Goal: Information Seeking & Learning: Learn about a topic

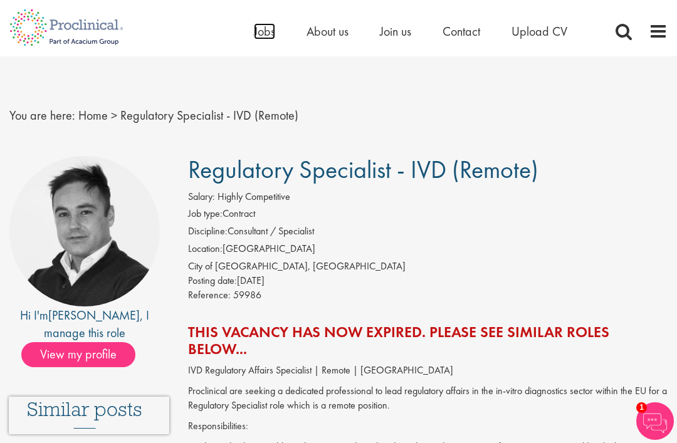
click at [261, 26] on span "Jobs" at bounding box center [264, 31] width 21 height 16
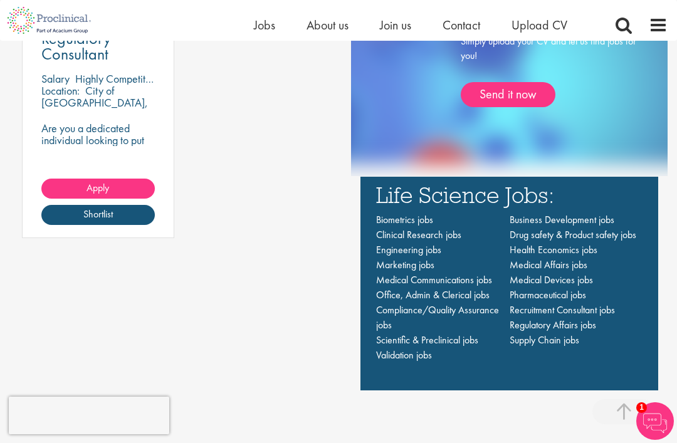
scroll to position [839, 0]
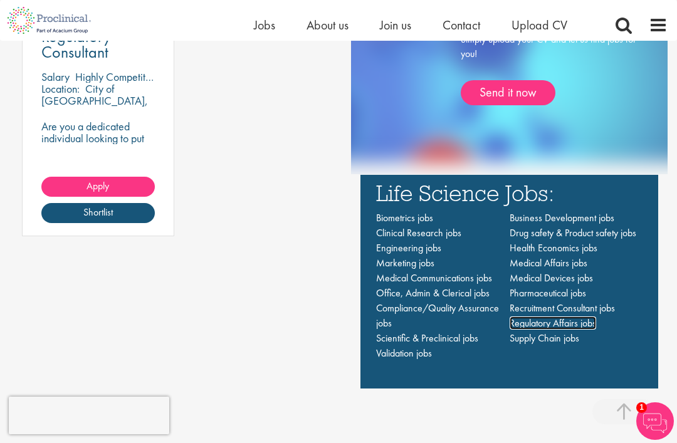
click at [534, 330] on span "Regulatory Affairs jobs" at bounding box center [552, 322] width 86 height 13
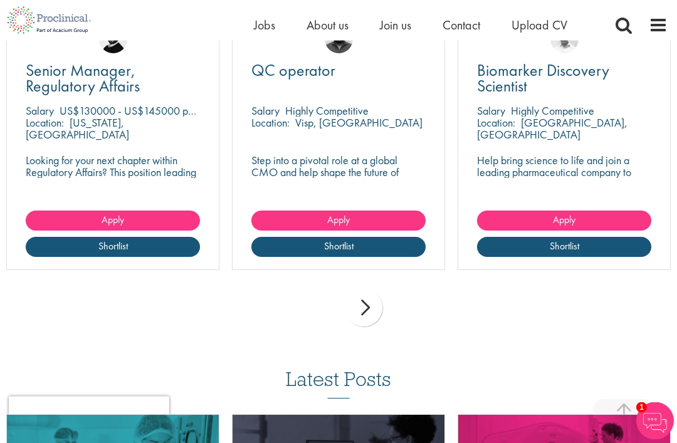
scroll to position [380, 0]
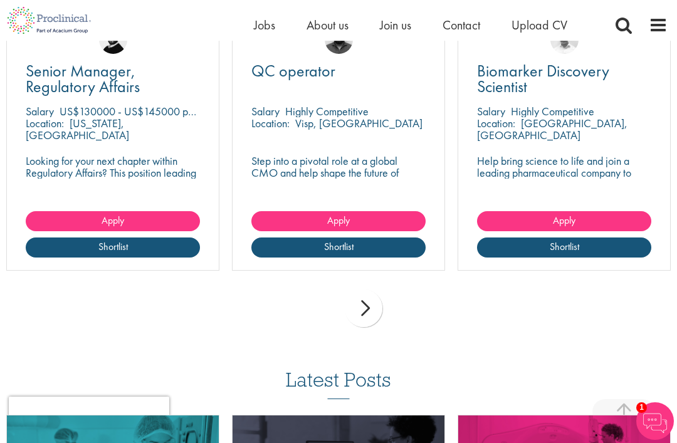
click at [365, 302] on div "next" at bounding box center [364, 308] width 38 height 38
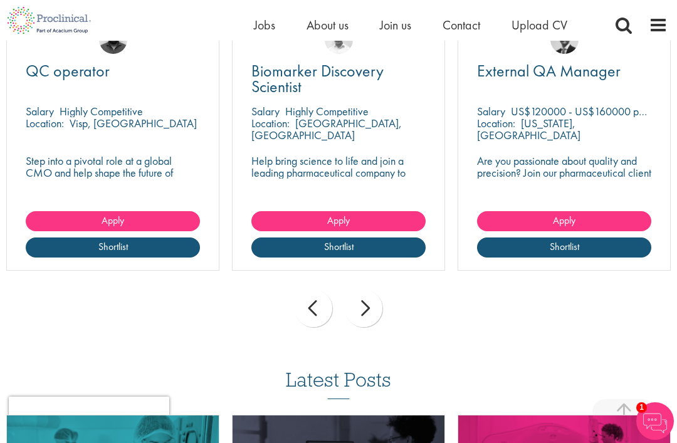
click at [355, 306] on div "next" at bounding box center [364, 308] width 38 height 38
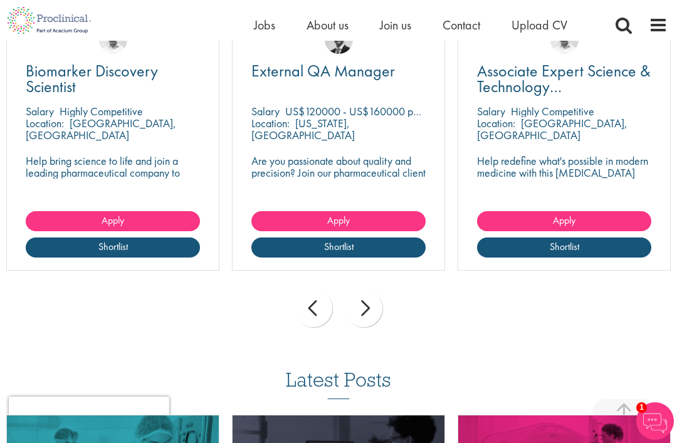
click at [360, 303] on div "next" at bounding box center [364, 308] width 38 height 38
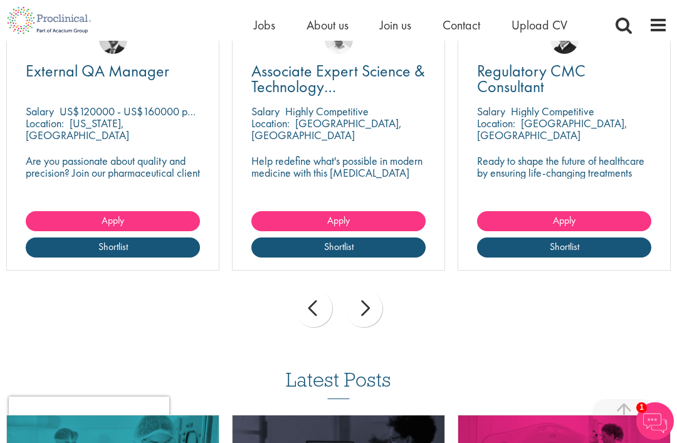
click at [350, 305] on div "next" at bounding box center [364, 308] width 38 height 38
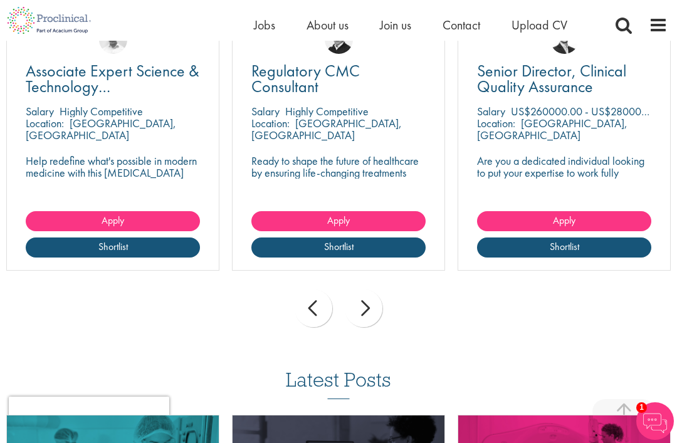
click at [341, 304] on div "prev next" at bounding box center [338, 310] width 677 height 54
click at [368, 304] on div "next" at bounding box center [364, 308] width 38 height 38
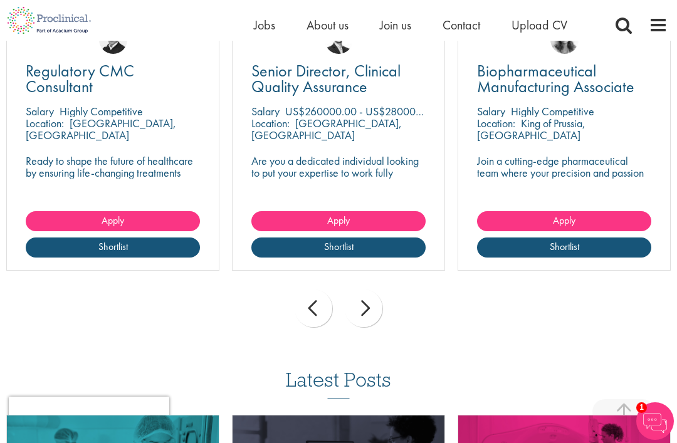
click at [366, 302] on div "next" at bounding box center [364, 308] width 38 height 38
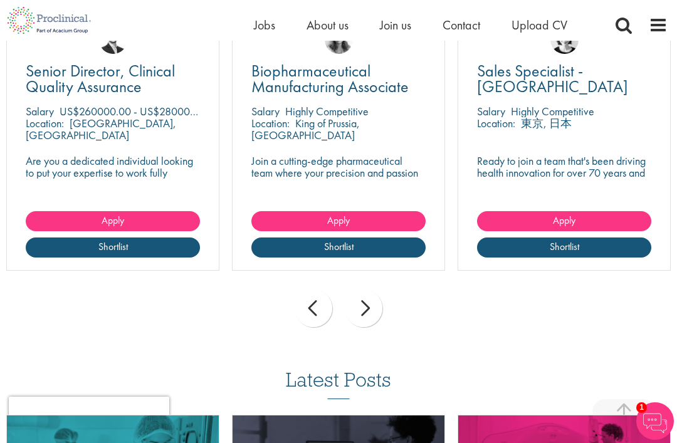
click at [356, 301] on div "next" at bounding box center [364, 308] width 38 height 38
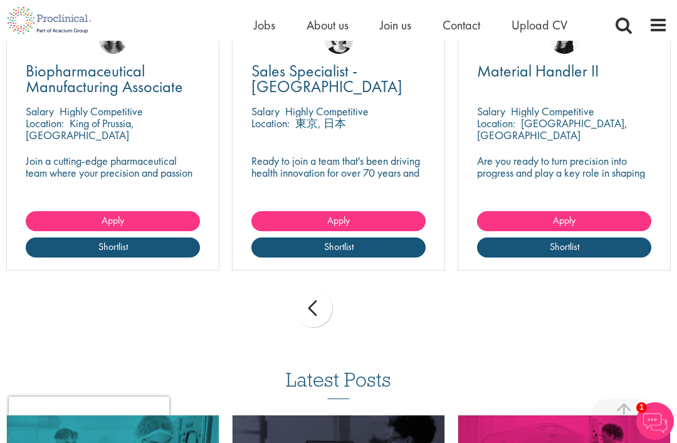
click at [351, 298] on div "prev next" at bounding box center [338, 310] width 677 height 54
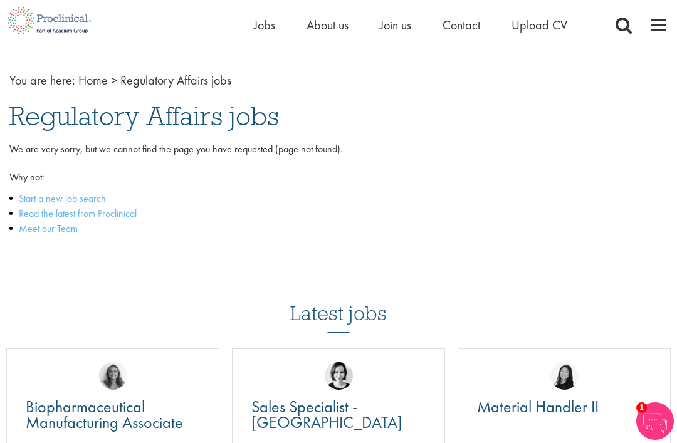
scroll to position [0, 0]
